Goal: Information Seeking & Learning: Learn about a topic

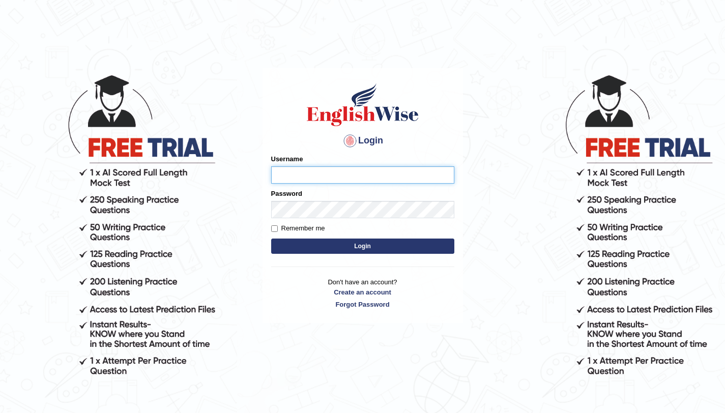
click at [337, 173] on input "Username" at bounding box center [362, 174] width 183 height 17
type input "aliahmad_parramatta"
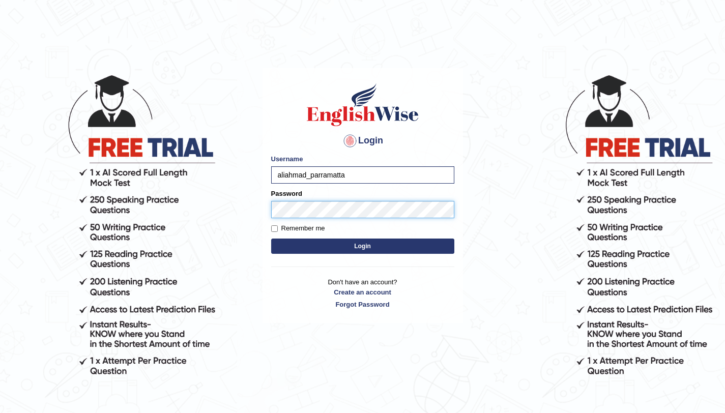
click at [271, 239] on button "Login" at bounding box center [362, 246] width 183 height 15
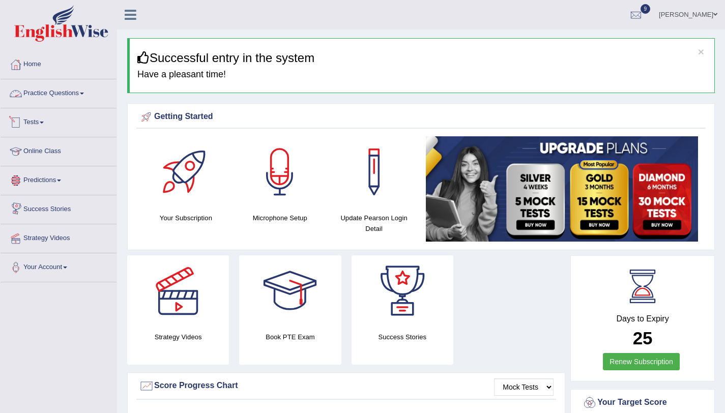
click at [84, 97] on link "Practice Questions" at bounding box center [59, 91] width 116 height 25
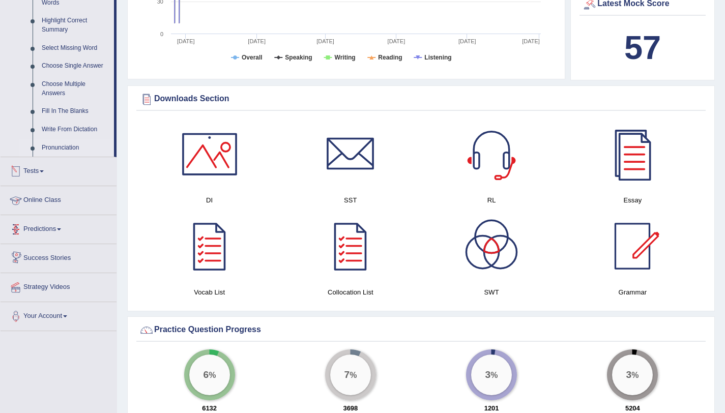
scroll to position [458, 0]
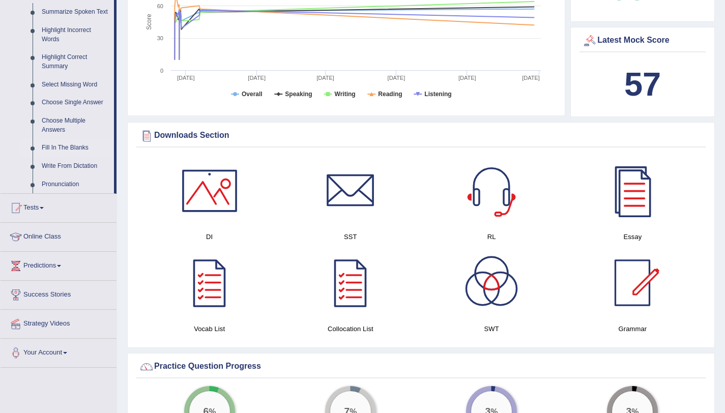
click at [80, 157] on link "Fill In The Blanks" at bounding box center [75, 148] width 77 height 18
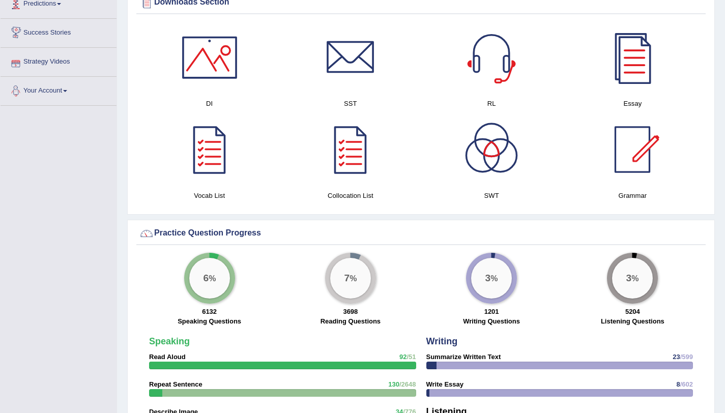
scroll to position [505, 0]
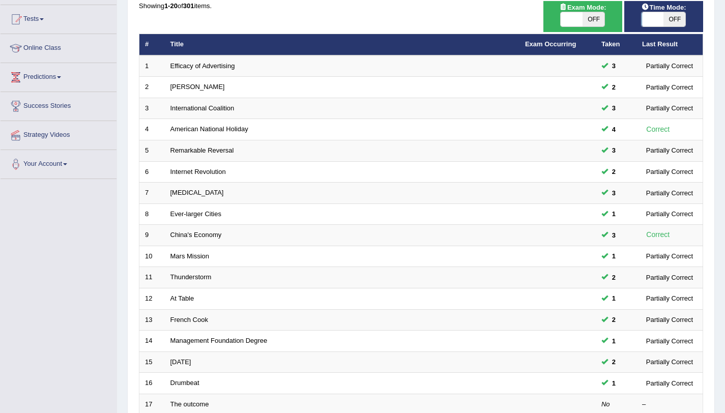
scroll to position [241, 0]
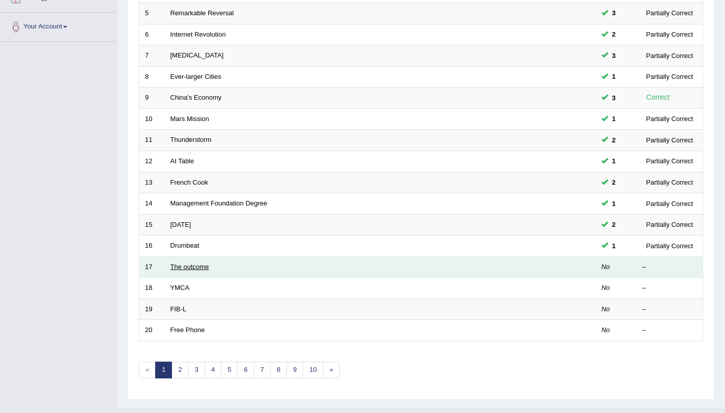
click at [179, 269] on link "The outcome" at bounding box center [190, 267] width 39 height 8
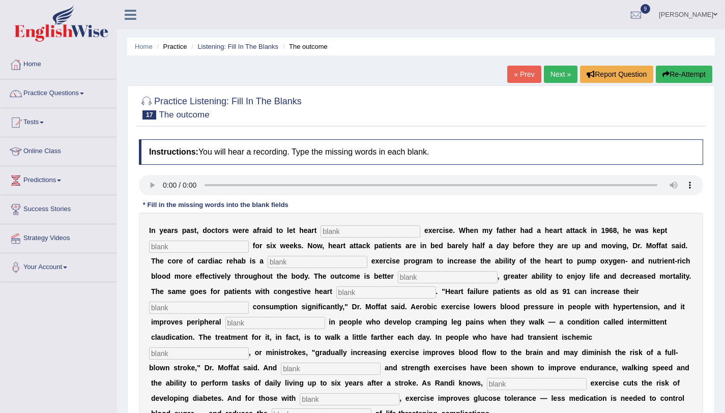
click at [350, 236] on input "text" at bounding box center [371, 231] width 100 height 12
type input "patient"
click at [193, 249] on input "text" at bounding box center [199, 247] width 100 height 12
click at [354, 233] on input "patient" at bounding box center [371, 231] width 100 height 12
click at [185, 245] on input "text" at bounding box center [199, 247] width 100 height 12
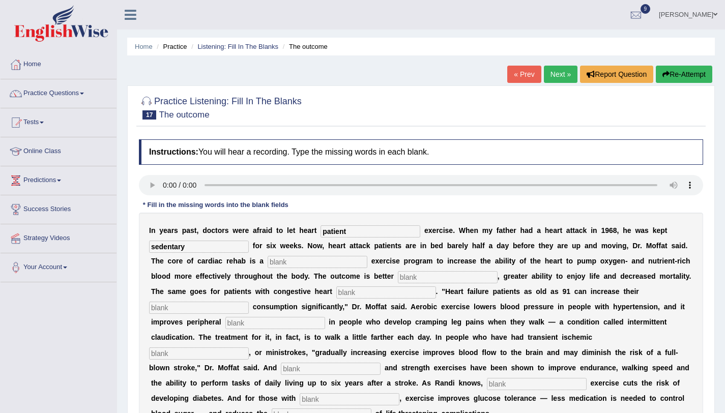
type input "sedentary"
click at [313, 263] on input "text" at bounding box center [318, 262] width 100 height 12
type input "progressive"
click at [398, 277] on input "text" at bounding box center [448, 277] width 100 height 12
type input "idorance"
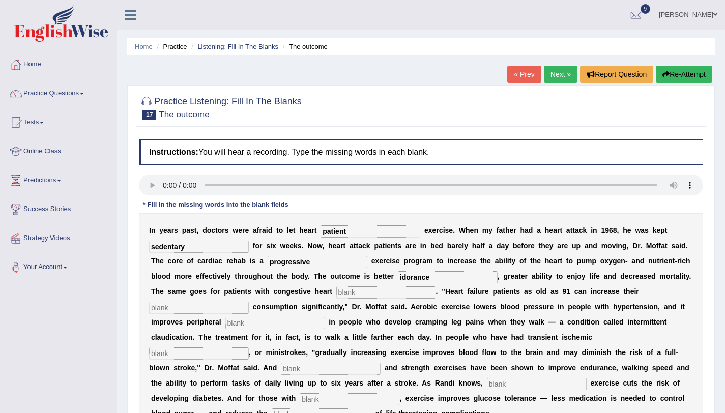
click at [348, 292] on input "text" at bounding box center [386, 293] width 100 height 12
type input "failure"
click at [249, 302] on input "text" at bounding box center [199, 308] width 100 height 12
type input "accidents"
click at [225, 326] on input "text" at bounding box center [275, 323] width 100 height 12
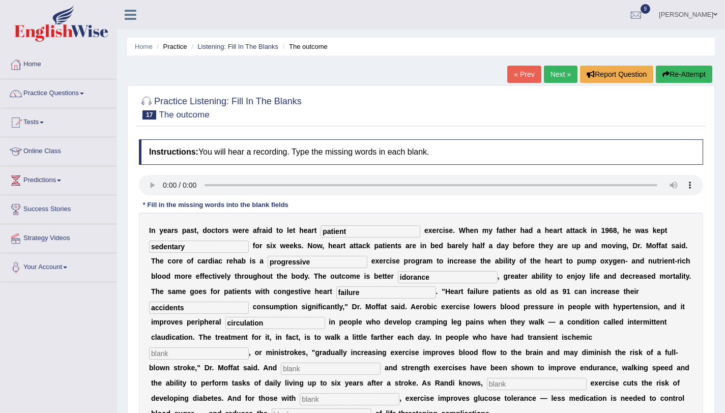
type input "circulation"
click at [249, 348] on input "text" at bounding box center [199, 354] width 100 height 12
type input "attacs"
click at [381, 363] on input "text" at bounding box center [331, 369] width 100 height 12
type input "arobic"
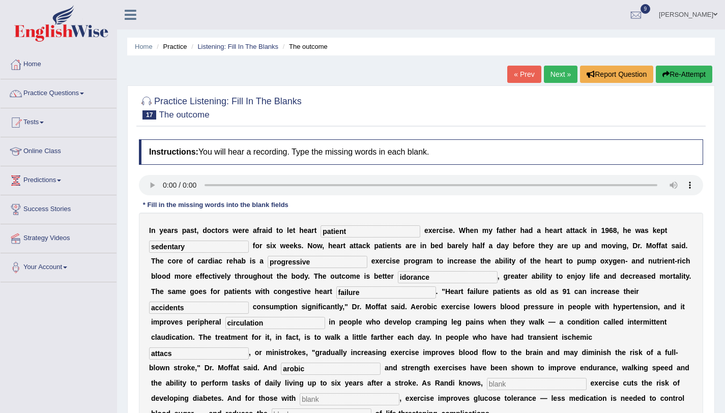
click at [487, 383] on input "text" at bounding box center [537, 384] width 100 height 12
type input "modarate"
click at [400, 393] on input "text" at bounding box center [350, 399] width 100 height 12
click at [372, 409] on input "text" at bounding box center [322, 415] width 100 height 12
type input "risk"
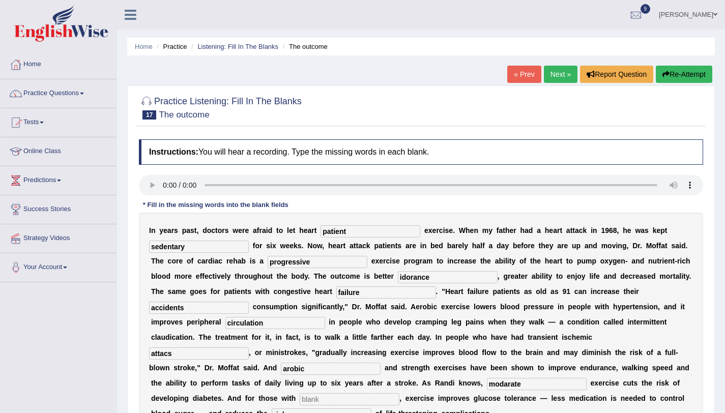
click at [400, 393] on input "text" at bounding box center [350, 399] width 100 height 12
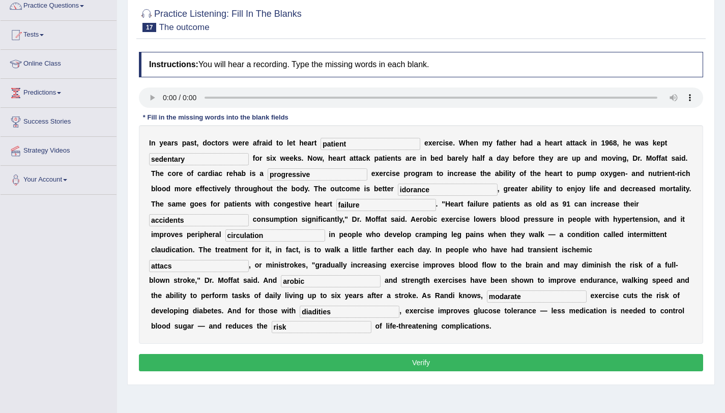
scroll to position [121, 0]
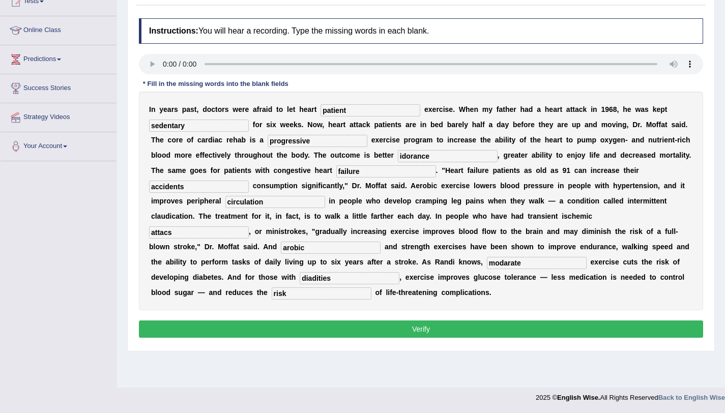
type input "diadities"
click at [353, 337] on button "Verify" at bounding box center [421, 329] width 564 height 17
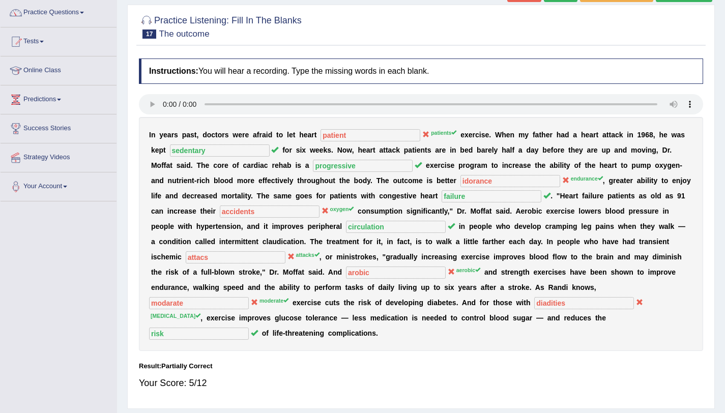
scroll to position [0, 0]
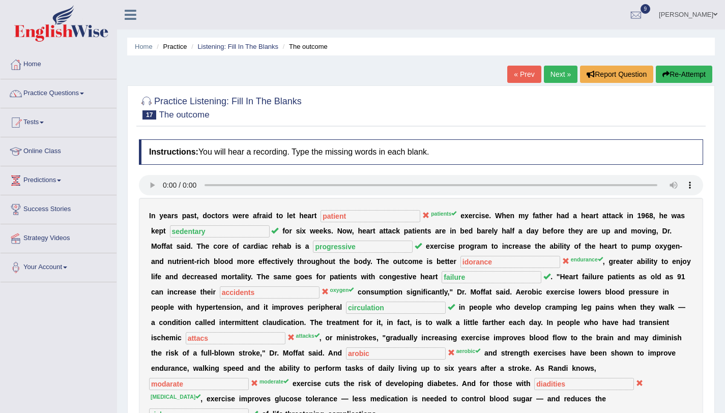
click at [668, 71] on button "Re-Attempt" at bounding box center [684, 74] width 56 height 17
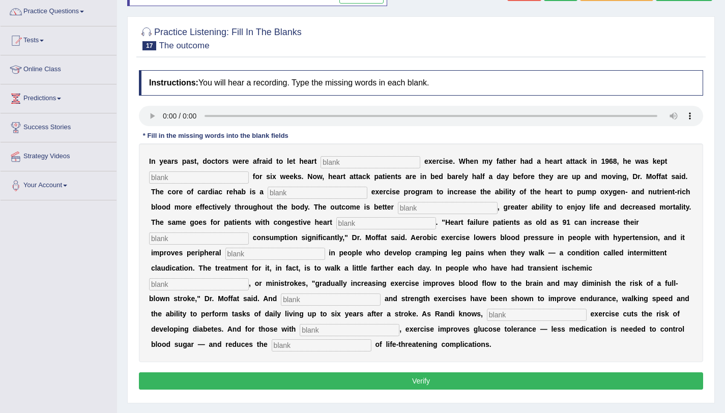
scroll to position [121, 0]
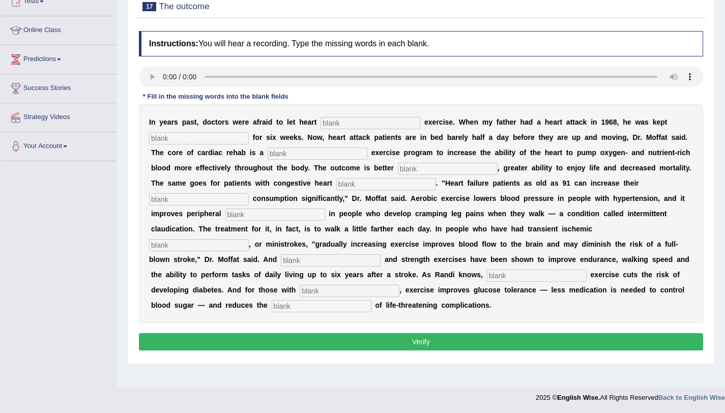
click at [364, 124] on input "text" at bounding box center [371, 123] width 100 height 12
type input "patients"
click at [160, 137] on input "text" at bounding box center [199, 138] width 100 height 12
type input "cedentary"
click at [285, 152] on input "text" at bounding box center [318, 154] width 100 height 12
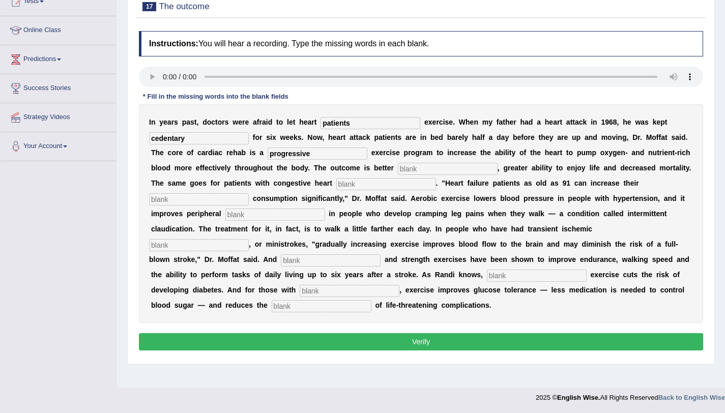
type input "progressive"
click at [404, 176] on div "I n y e a r s p a s t , d o c t o r s w e r e a f r a i d t o l e t h e a r t p…" at bounding box center [421, 213] width 564 height 219
click at [400, 173] on input "text" at bounding box center [448, 169] width 100 height 12
type input "endurance"
click at [336, 185] on input "text" at bounding box center [386, 184] width 100 height 12
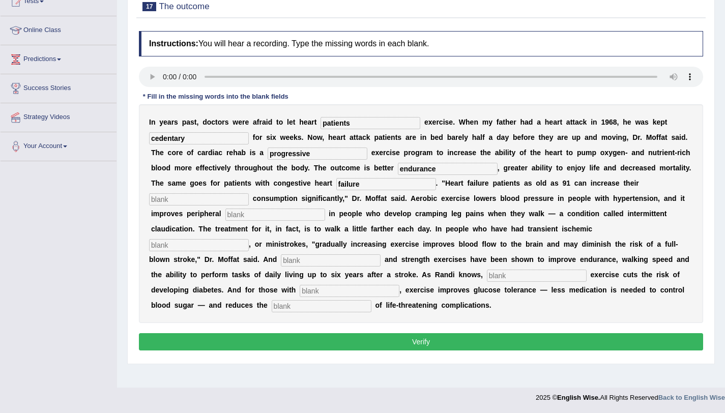
type input "failure"
click at [249, 193] on input "text" at bounding box center [199, 199] width 100 height 12
type input "oxyzen"
click at [225, 213] on input "text" at bounding box center [275, 215] width 100 height 12
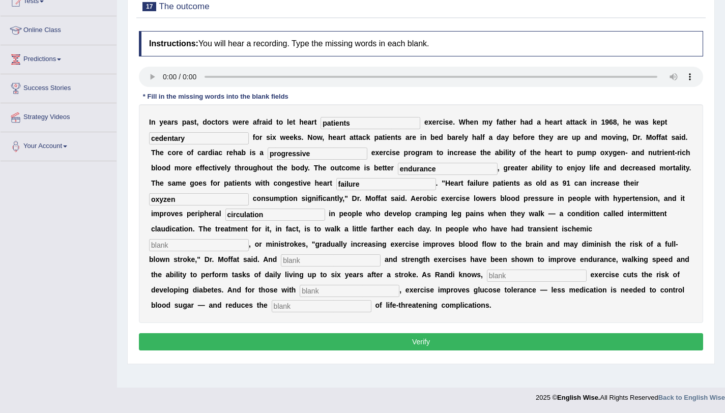
type input "circulation"
click at [249, 239] on input "text" at bounding box center [199, 245] width 100 height 12
type input "attacks"
click at [381, 254] on input "text" at bounding box center [331, 260] width 100 height 12
type input "aerobic"
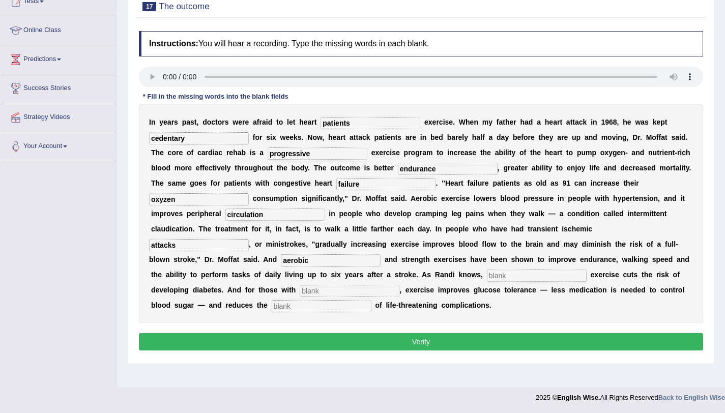
click at [487, 272] on input "text" at bounding box center [537, 276] width 100 height 12
type input "moderate"
click at [400, 285] on input "text" at bounding box center [350, 291] width 100 height 12
type input "diabetes"
click at [372, 300] on input "text" at bounding box center [322, 306] width 100 height 12
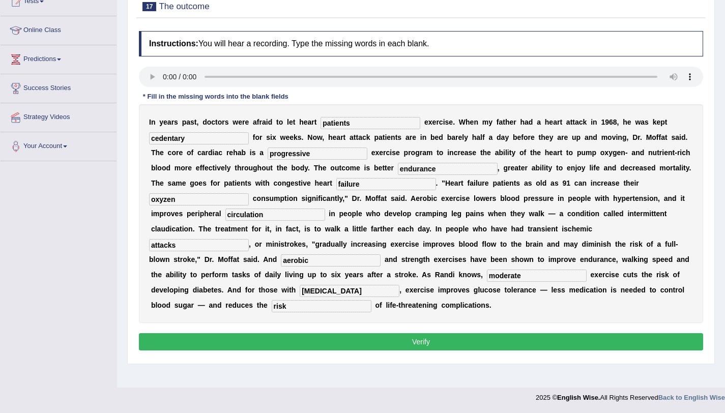
type input "risk"
click at [154, 141] on input "cedentary" at bounding box center [199, 138] width 100 height 12
type input "sedentary"
click at [372, 344] on button "Verify" at bounding box center [421, 341] width 564 height 17
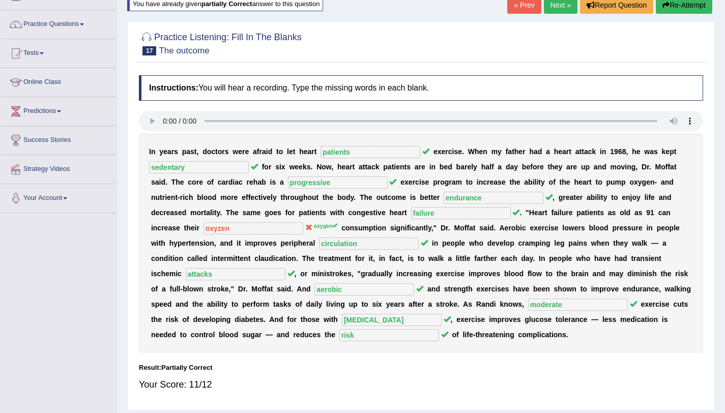
scroll to position [41, 0]
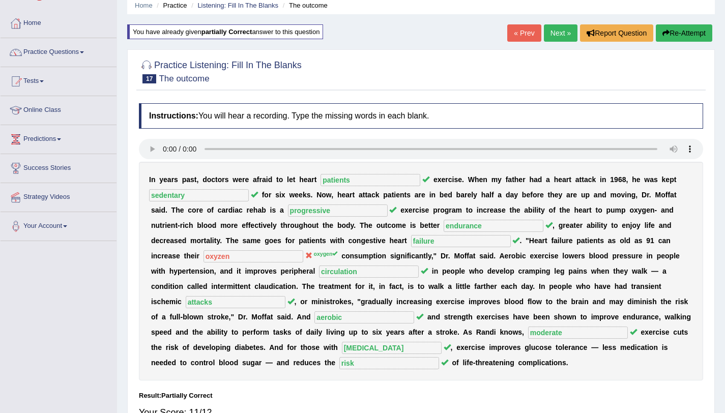
click at [550, 25] on link "Next »" at bounding box center [561, 32] width 34 height 17
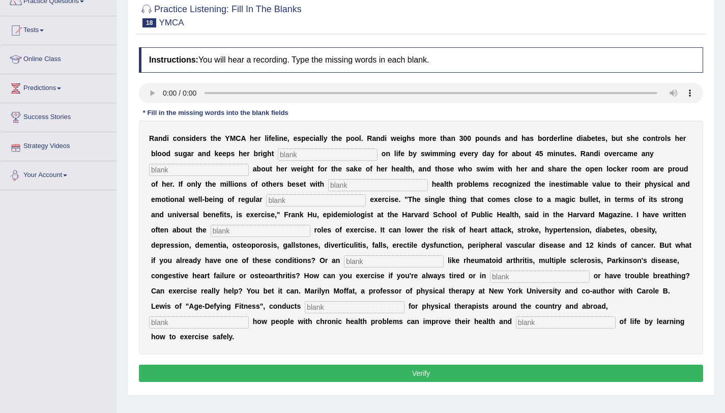
scroll to position [121, 0]
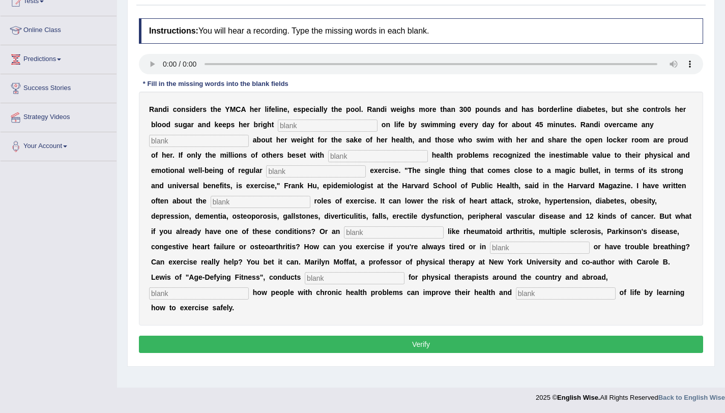
click at [317, 123] on input "text" at bounding box center [328, 126] width 100 height 12
type input "outlook"
click at [156, 140] on input "text" at bounding box center [199, 141] width 100 height 12
click at [214, 143] on input "text" at bounding box center [199, 141] width 100 height 12
type input "self"
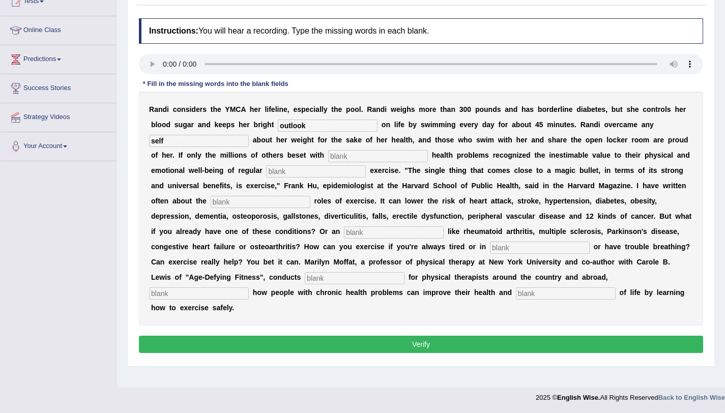
click at [355, 157] on input "text" at bounding box center [378, 156] width 100 height 12
type input "cronic"
click at [294, 176] on input "text" at bounding box center [316, 171] width 100 height 12
type input "o"
type input "physical"
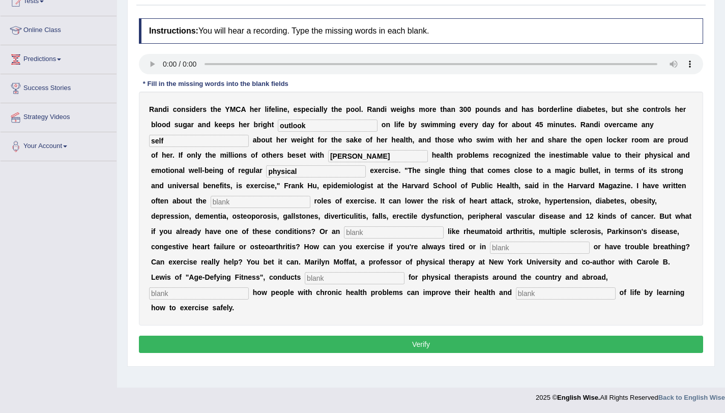
click at [221, 197] on input "text" at bounding box center [261, 202] width 100 height 12
click at [215, 204] on input "text" at bounding box center [261, 202] width 100 height 12
type input "o"
type input "protective"
click at [345, 228] on input "text" at bounding box center [394, 232] width 100 height 12
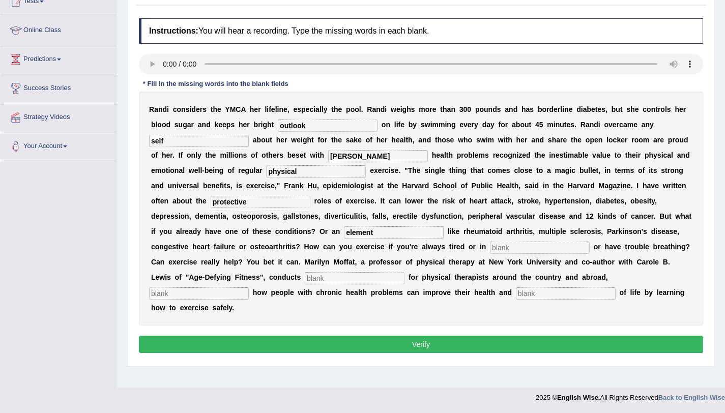
type input "element"
click at [490, 249] on input "text" at bounding box center [540, 248] width 100 height 12
type input "pain"
click at [316, 278] on input "text" at bounding box center [355, 278] width 100 height 12
type input "workshops"
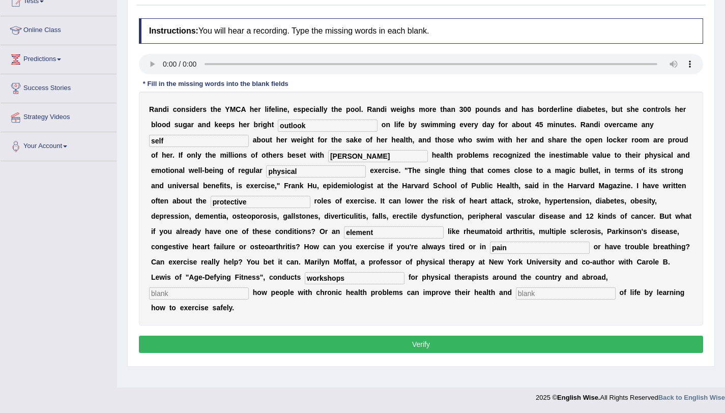
click at [516, 299] on input "text" at bounding box center [566, 294] width 100 height 12
type input "quality"
click at [249, 288] on input "text" at bounding box center [199, 294] width 100 height 12
click at [249, 288] on input "demonastrating" at bounding box center [199, 294] width 100 height 12
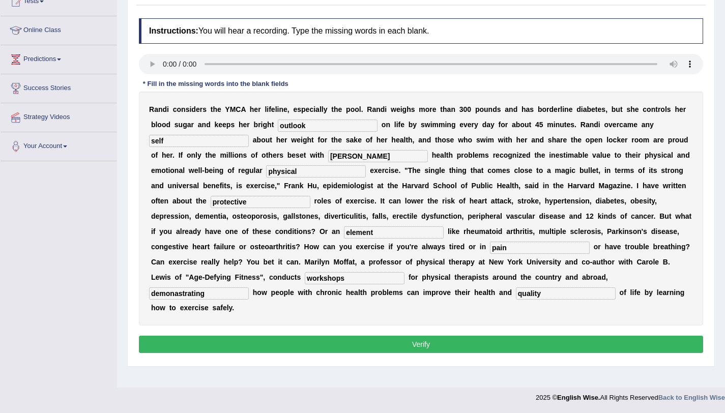
click at [249, 288] on input "demonastrating" at bounding box center [199, 294] width 100 height 12
type input "demonstrating"
click at [348, 234] on input "element" at bounding box center [394, 232] width 100 height 12
type input "elements"
click at [328, 158] on input "cronic" at bounding box center [378, 156] width 100 height 12
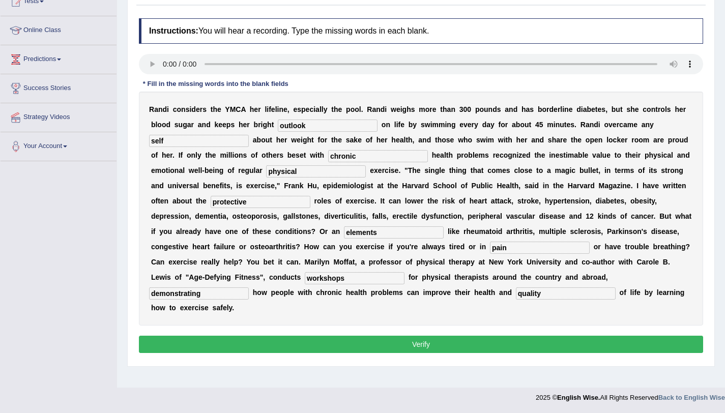
type input "chronic"
click at [187, 138] on input "self" at bounding box center [199, 141] width 100 height 12
type input "selfconsuss"
click at [291, 336] on button "Verify" at bounding box center [421, 344] width 564 height 17
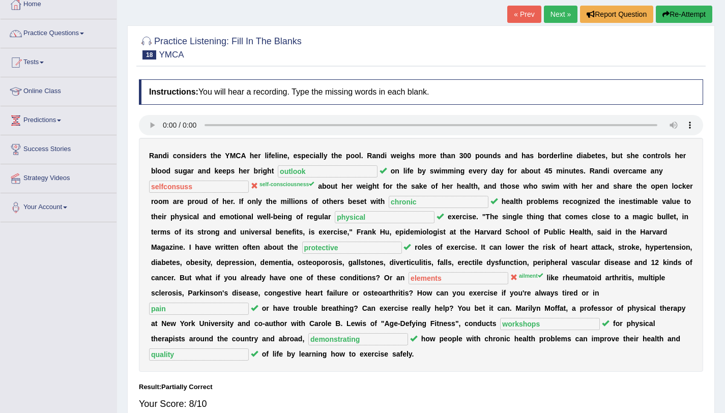
scroll to position [40, 0]
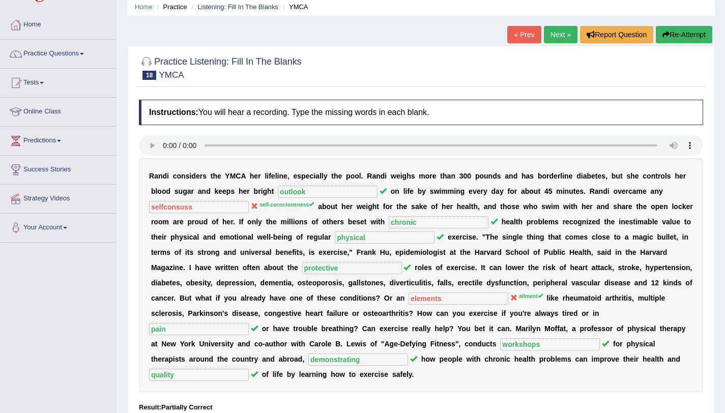
click at [682, 40] on button "Re-Attempt" at bounding box center [684, 34] width 56 height 17
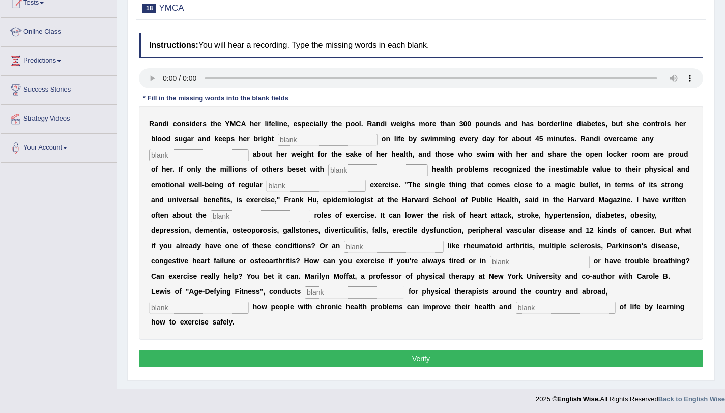
scroll to position [121, 0]
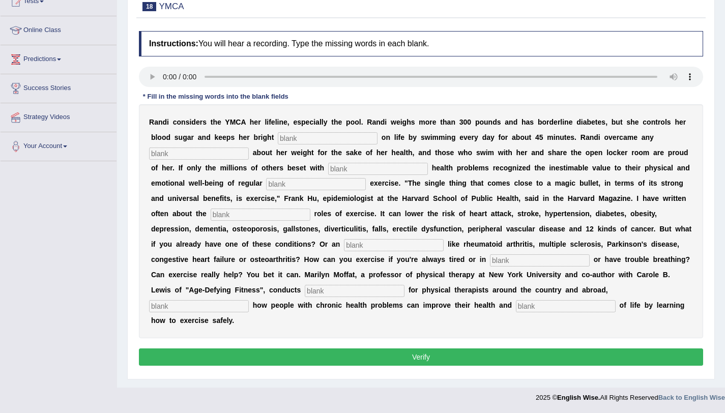
click at [312, 141] on input "text" at bounding box center [328, 138] width 100 height 12
type input "outlook"
click at [195, 156] on input "text" at bounding box center [199, 154] width 100 height 12
type input "self-consciousnes"
click at [337, 169] on input "text" at bounding box center [378, 169] width 100 height 12
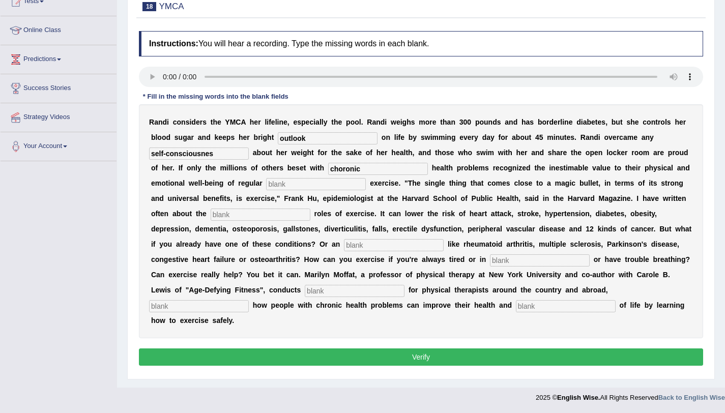
type input "choronic"
click at [287, 176] on div "R a n d i c o n s i d e r s t h e Y M C A h e r l i f e l i n e , e s p e c i a…" at bounding box center [421, 221] width 564 height 234
click at [285, 187] on input "text" at bounding box center [316, 184] width 100 height 12
type input "physical"
click at [249, 216] on input "text" at bounding box center [261, 215] width 100 height 12
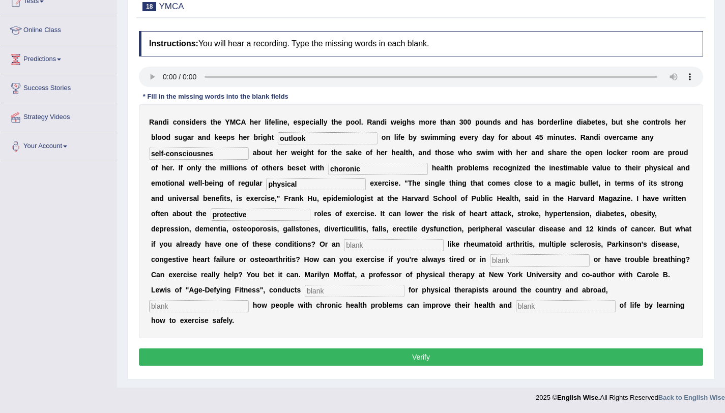
type input "protective"
click at [372, 246] on input "text" at bounding box center [394, 245] width 100 height 12
type input "ailment"
click at [490, 266] on input "text" at bounding box center [540, 260] width 100 height 12
click at [490, 262] on input "text" at bounding box center [540, 260] width 100 height 12
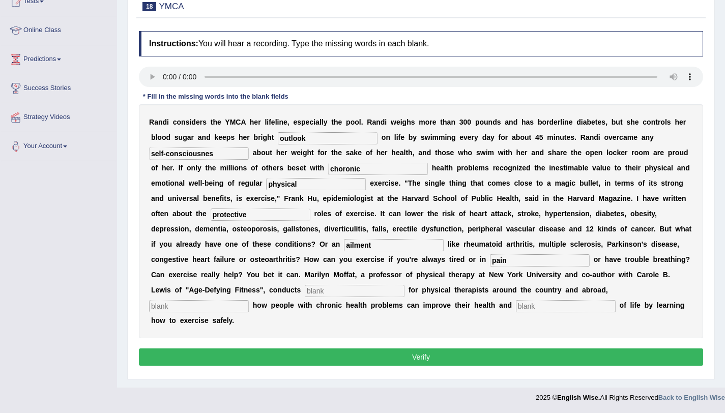
type input "pain"
click at [305, 288] on input "text" at bounding box center [355, 291] width 100 height 12
type input "workshops"
click at [249, 300] on input "text" at bounding box center [199, 306] width 100 height 12
type input "demonestrating"
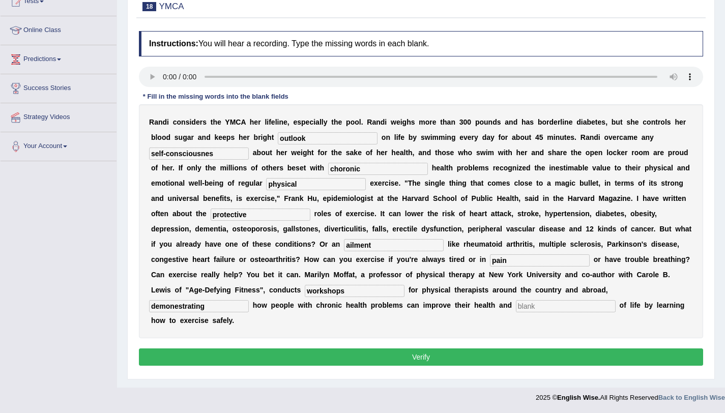
click at [516, 306] on input "text" at bounding box center [566, 306] width 100 height 12
type input "w"
click at [516, 312] on input "w" at bounding box center [566, 306] width 100 height 12
type input "quality"
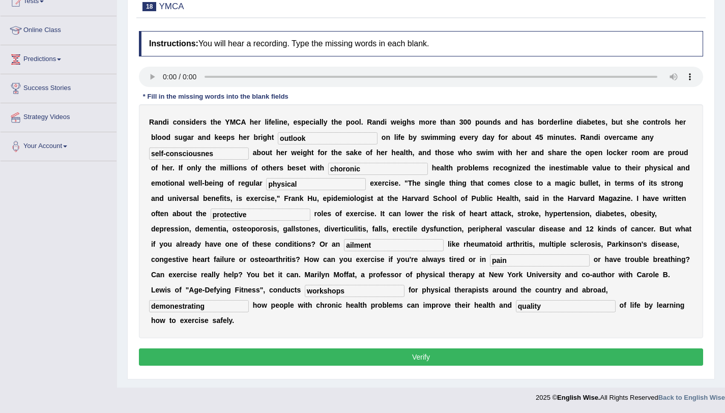
click at [371, 349] on button "Verify" at bounding box center [421, 357] width 564 height 17
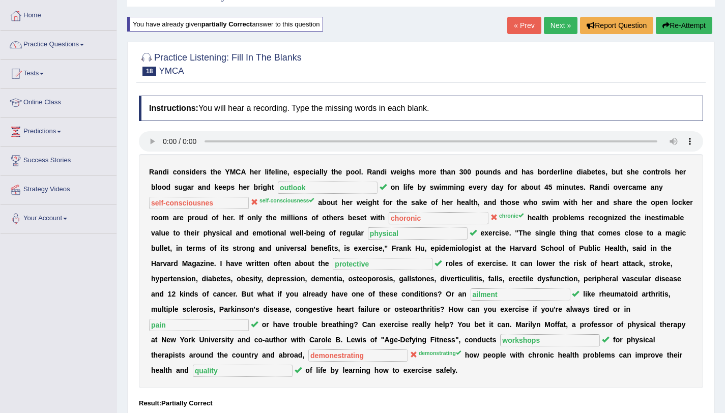
scroll to position [26, 0]
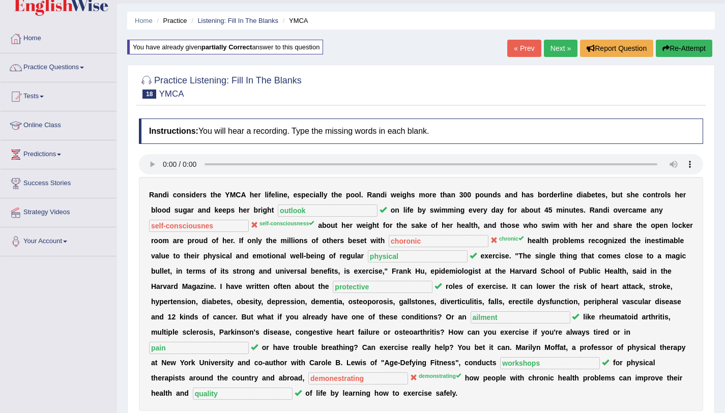
click at [672, 54] on button "Re-Attempt" at bounding box center [684, 48] width 56 height 17
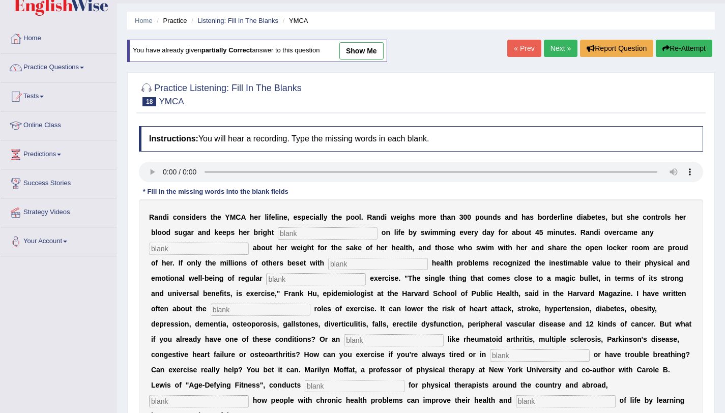
click at [294, 235] on input "text" at bounding box center [328, 234] width 100 height 12
type input "outlook"
click at [219, 249] on input "text" at bounding box center [199, 249] width 100 height 12
type input "self-conciousness"
click at [340, 263] on input "text" at bounding box center [378, 264] width 100 height 12
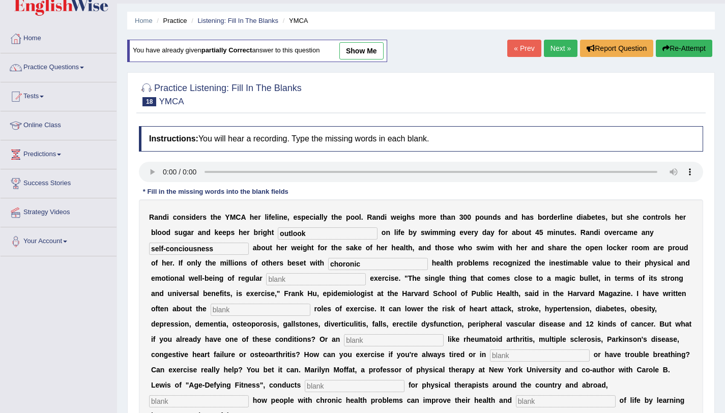
click at [331, 265] on input "choronic" at bounding box center [378, 264] width 100 height 12
type input "chronic"
click at [333, 279] on input "text" at bounding box center [316, 279] width 100 height 12
type input "physical"
click at [243, 314] on input "text" at bounding box center [261, 310] width 100 height 12
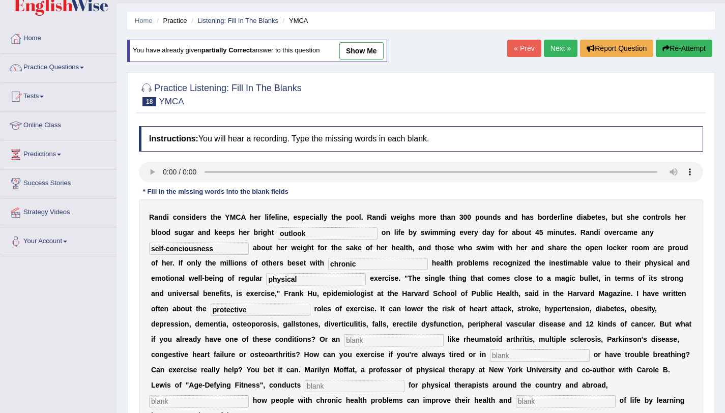
type input "protective"
click at [344, 344] on input "text" at bounding box center [394, 340] width 100 height 12
type input "ailment"
click at [490, 356] on input "text" at bounding box center [540, 356] width 100 height 12
type input "pain"
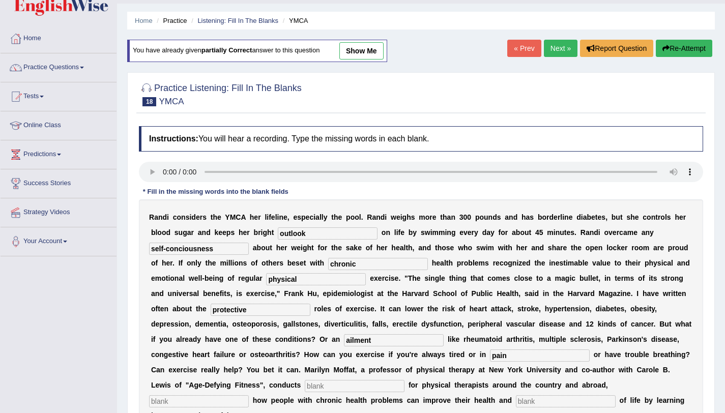
click at [323, 390] on input "text" at bounding box center [355, 386] width 100 height 12
type input "workshops"
click at [249, 395] on input "text" at bounding box center [199, 401] width 100 height 12
type input "demonstrating"
click at [516, 402] on input "text" at bounding box center [566, 401] width 100 height 12
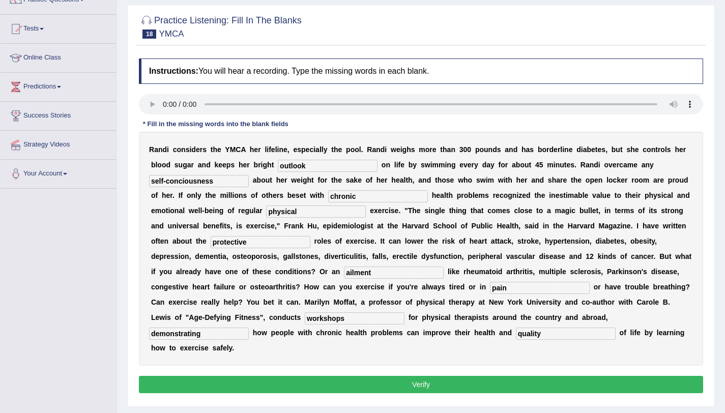
scroll to position [121, 0]
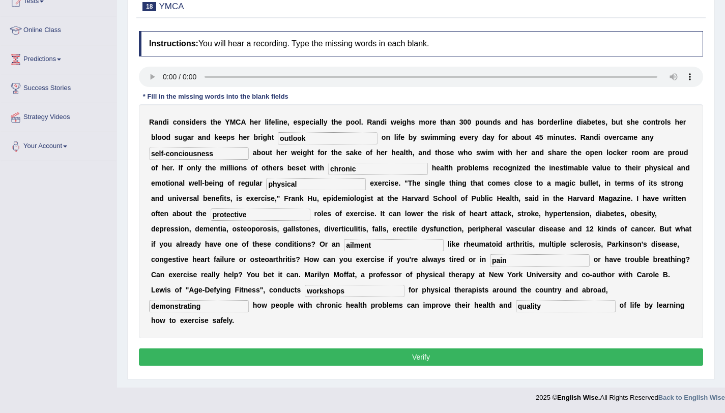
type input "quality"
click at [589, 349] on button "Verify" at bounding box center [421, 357] width 564 height 17
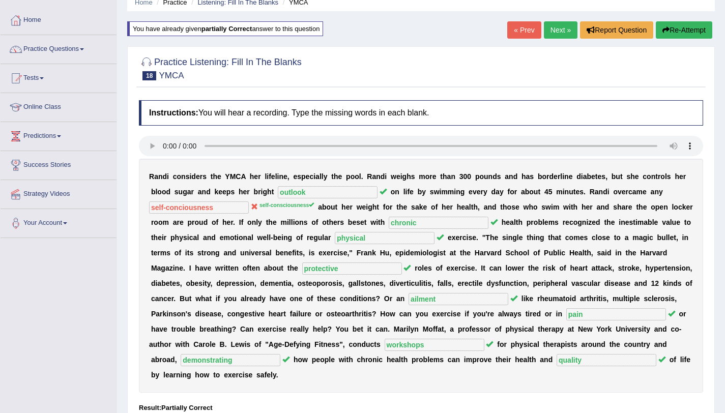
scroll to position [0, 0]
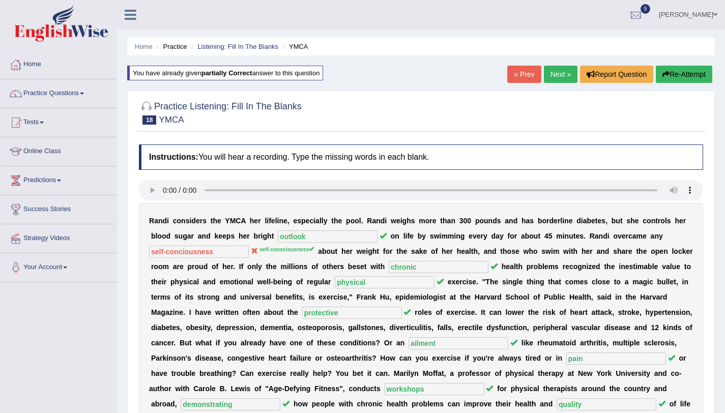
click at [547, 80] on link "Next »" at bounding box center [561, 74] width 34 height 17
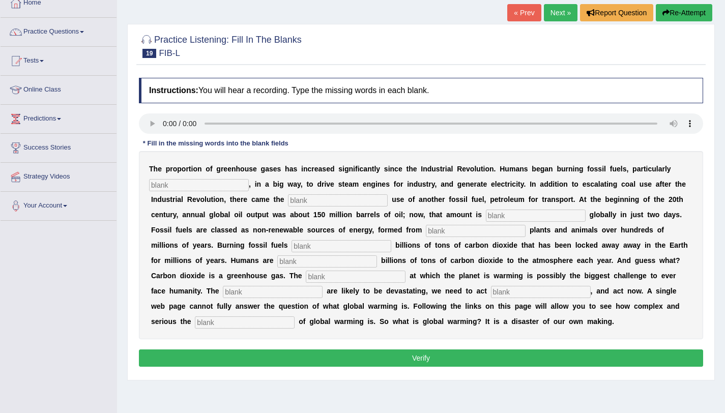
scroll to position [121, 0]
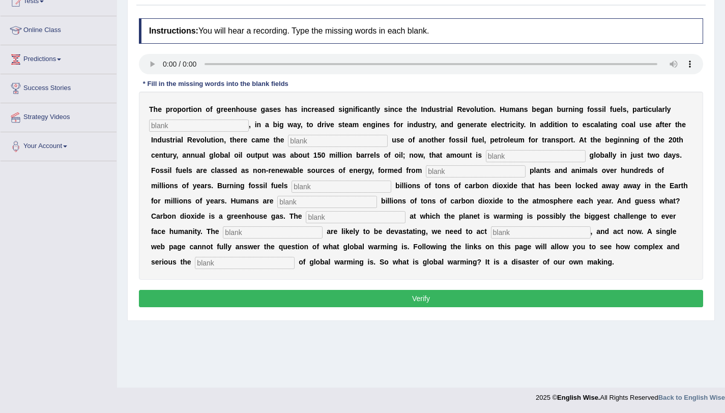
click at [193, 128] on input "text" at bounding box center [199, 126] width 100 height 12
type input "coal"
click at [325, 144] on input "text" at bounding box center [338, 141] width 100 height 12
type input "widespread"
click at [516, 158] on input "text" at bounding box center [536, 156] width 100 height 12
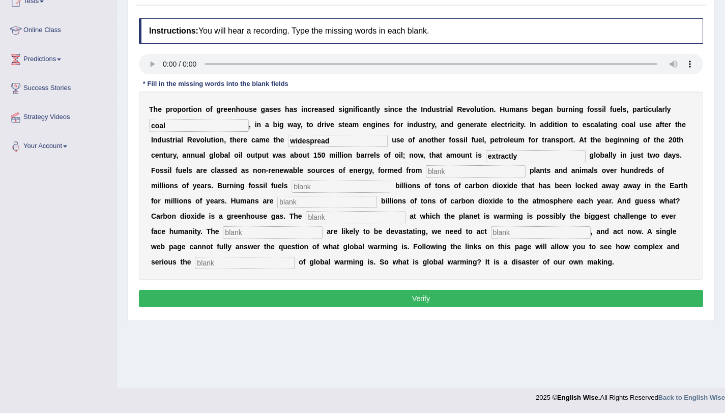
type input "extractly"
click at [435, 174] on input "text" at bounding box center [476, 171] width 100 height 12
type input "decade"
click at [293, 185] on input "text" at bounding box center [342, 187] width 100 height 12
type input "releasis"
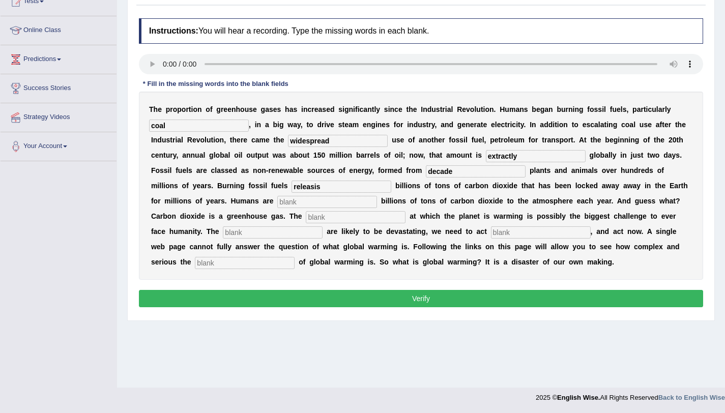
click at [277, 204] on input "text" at bounding box center [327, 202] width 100 height 12
type input "adding"
click at [306, 218] on input "text" at bounding box center [356, 217] width 100 height 12
type input "rate"
click at [223, 233] on input "text" at bounding box center [273, 232] width 100 height 12
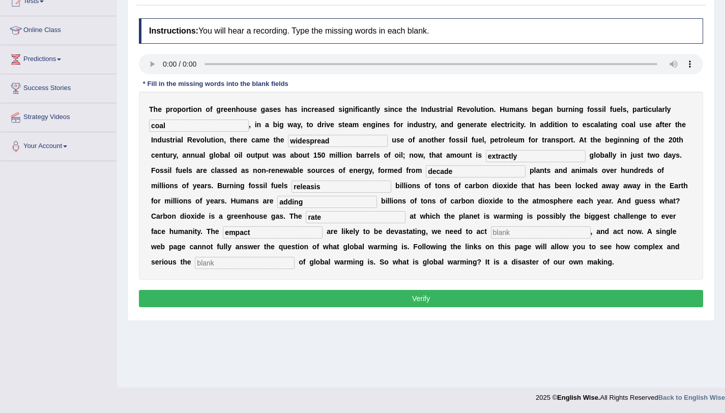
type input "empact"
click at [491, 232] on input "text" at bounding box center [541, 232] width 100 height 12
type input "now"
click at [213, 261] on input "text" at bounding box center [245, 263] width 100 height 12
type input "issue"
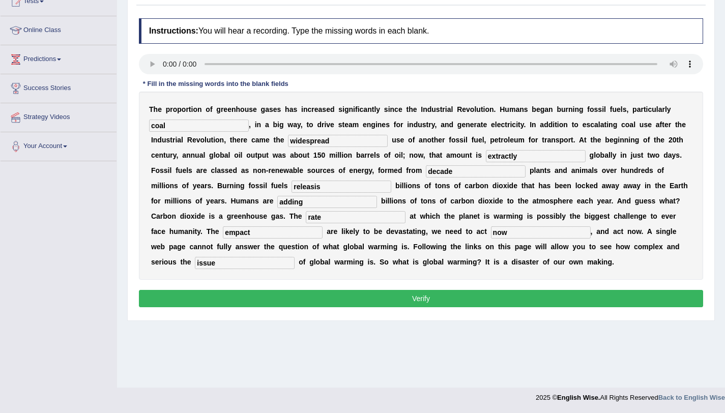
click at [292, 190] on input "releasis" at bounding box center [342, 187] width 100 height 12
type input "releasess"
click at [239, 302] on button "Verify" at bounding box center [421, 298] width 564 height 17
